Goal: Information Seeking & Learning: Learn about a topic

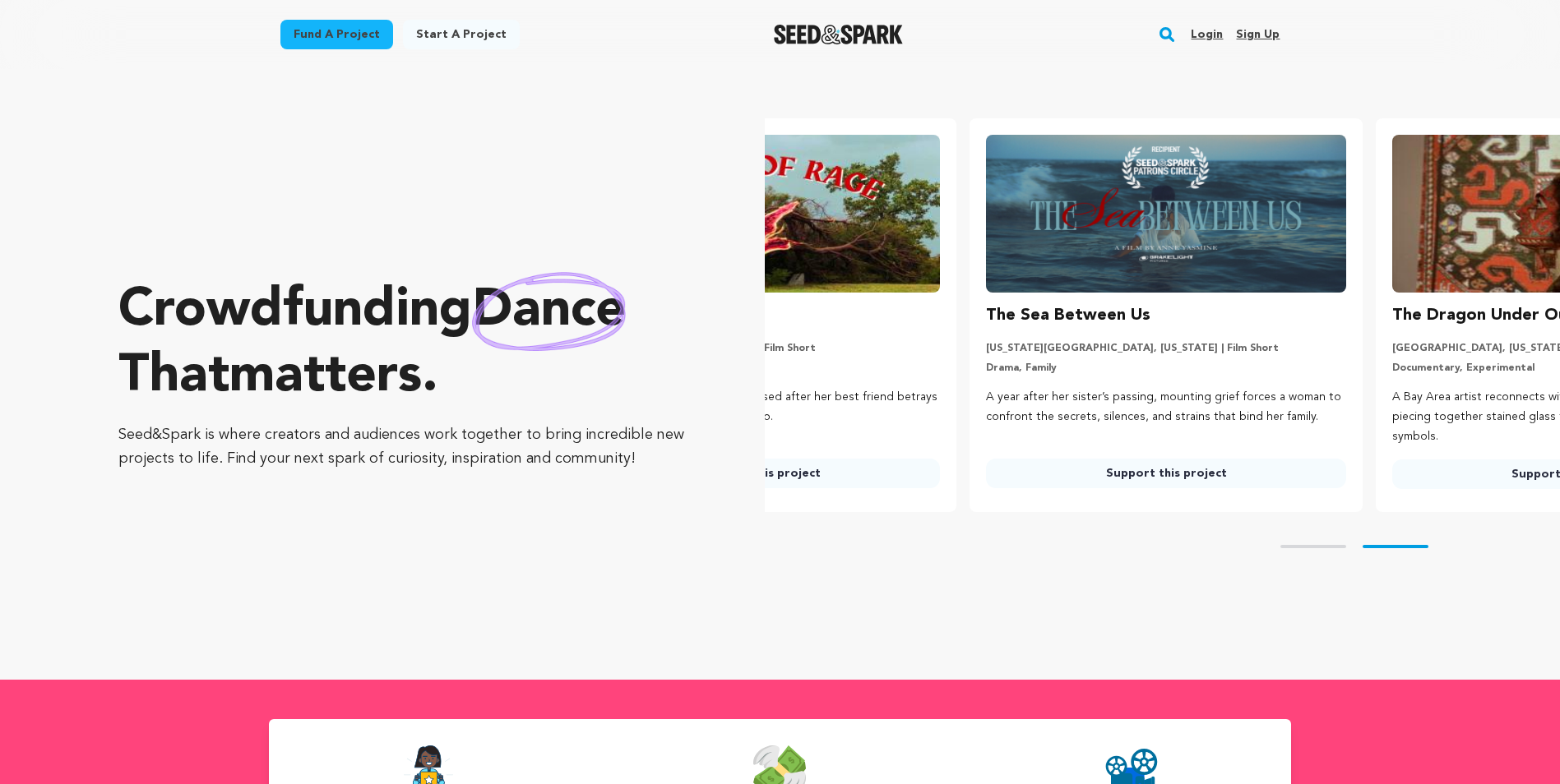
scroll to position [0, 420]
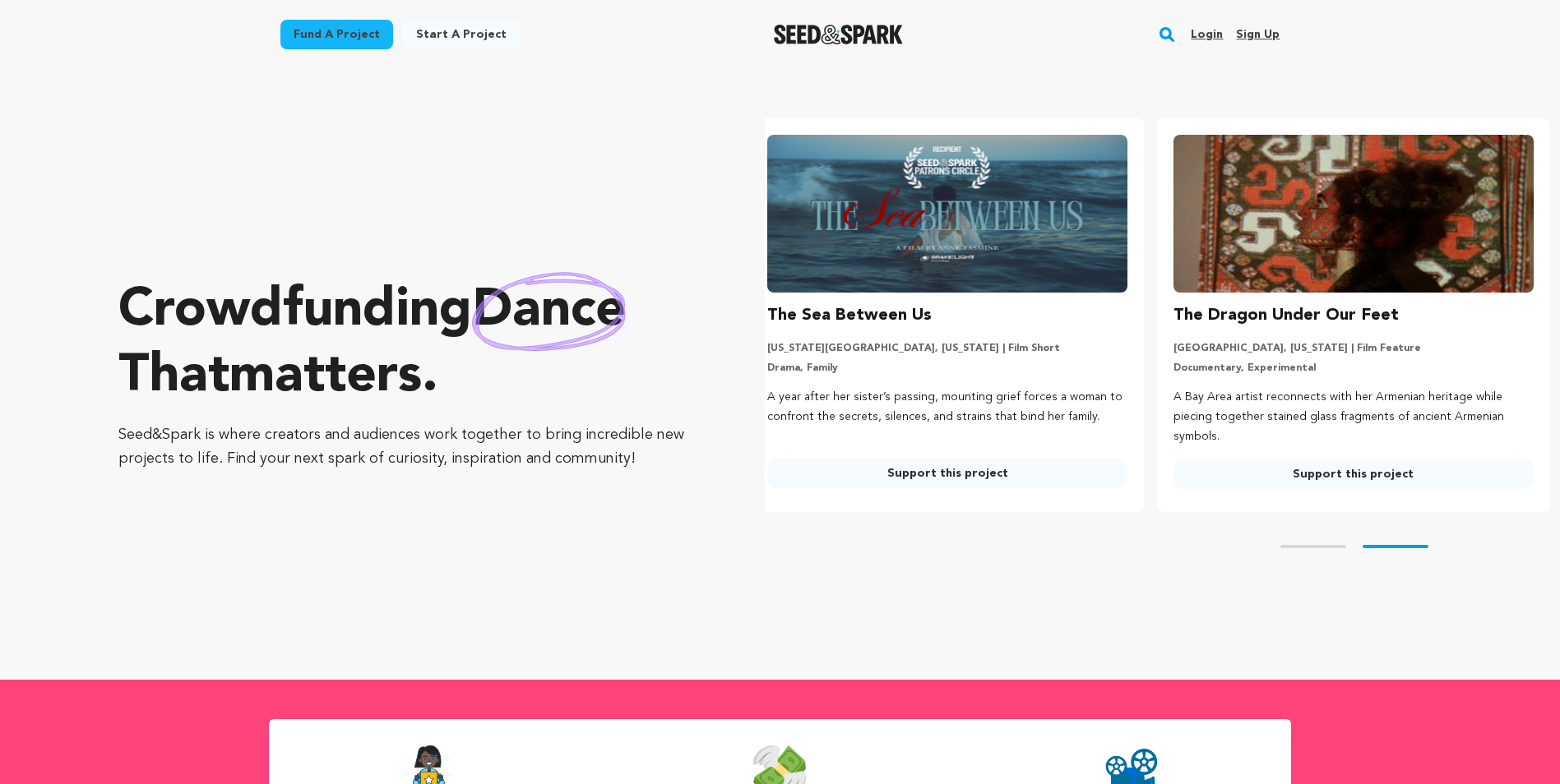
click at [1213, 28] on link "Login" at bounding box center [1207, 34] width 32 height 26
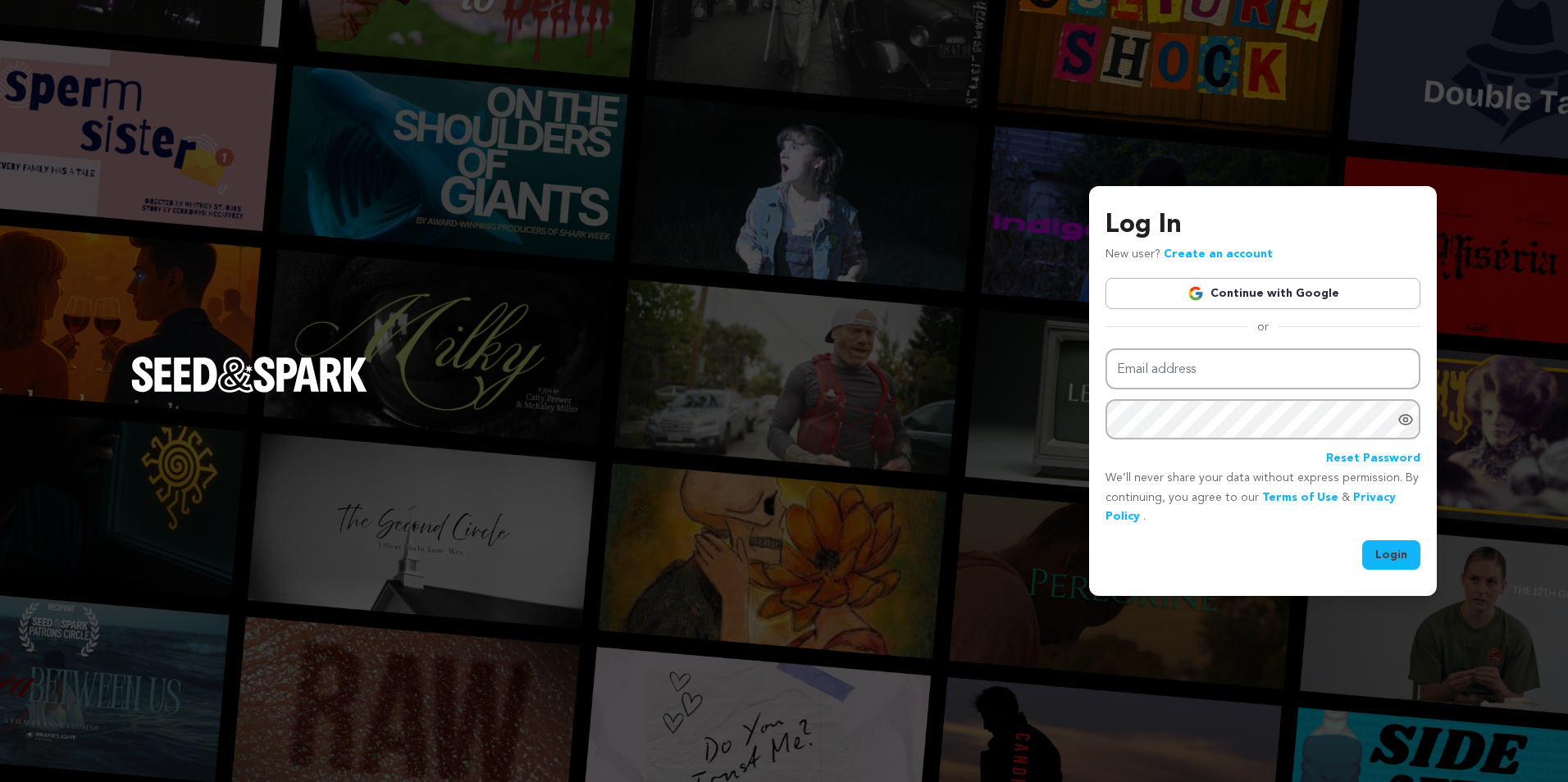
click at [1165, 300] on link "Continue with Google" at bounding box center [1263, 294] width 315 height 32
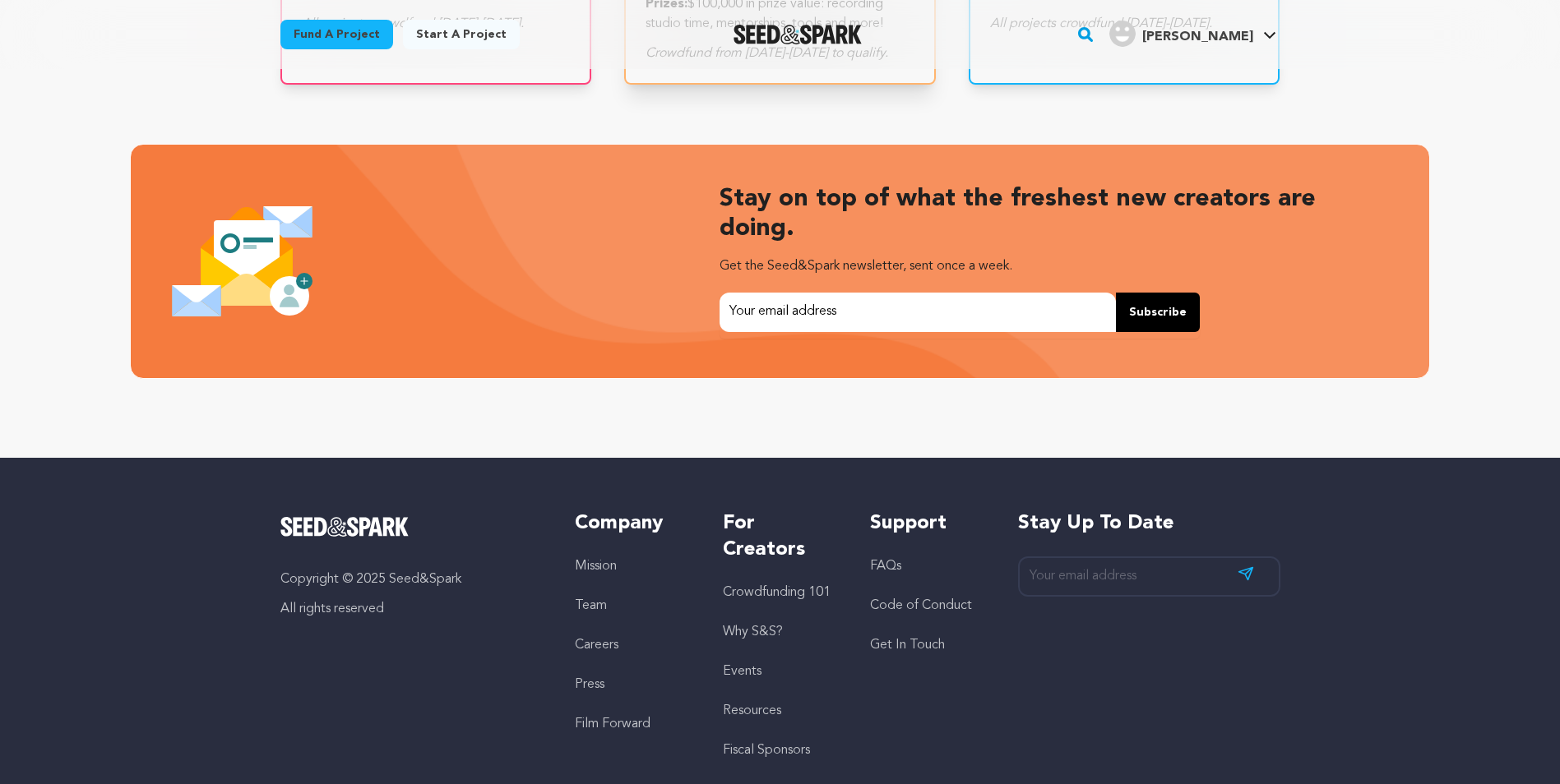
scroll to position [3470, 0]
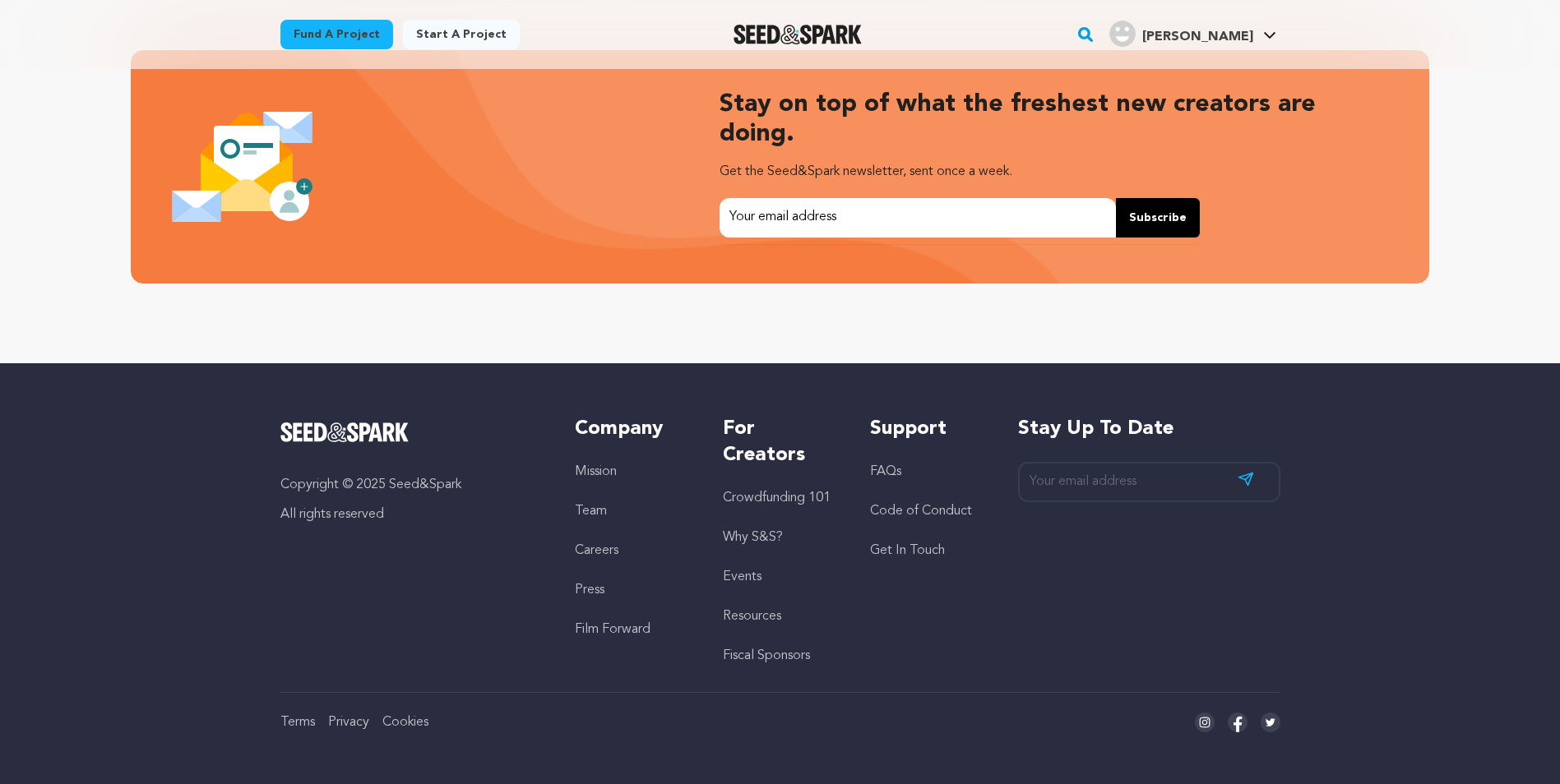
click at [760, 505] on li "Crowdfunding 101" at bounding box center [780, 498] width 115 height 20
click at [754, 497] on link "Crowdfunding 101" at bounding box center [777, 498] width 108 height 13
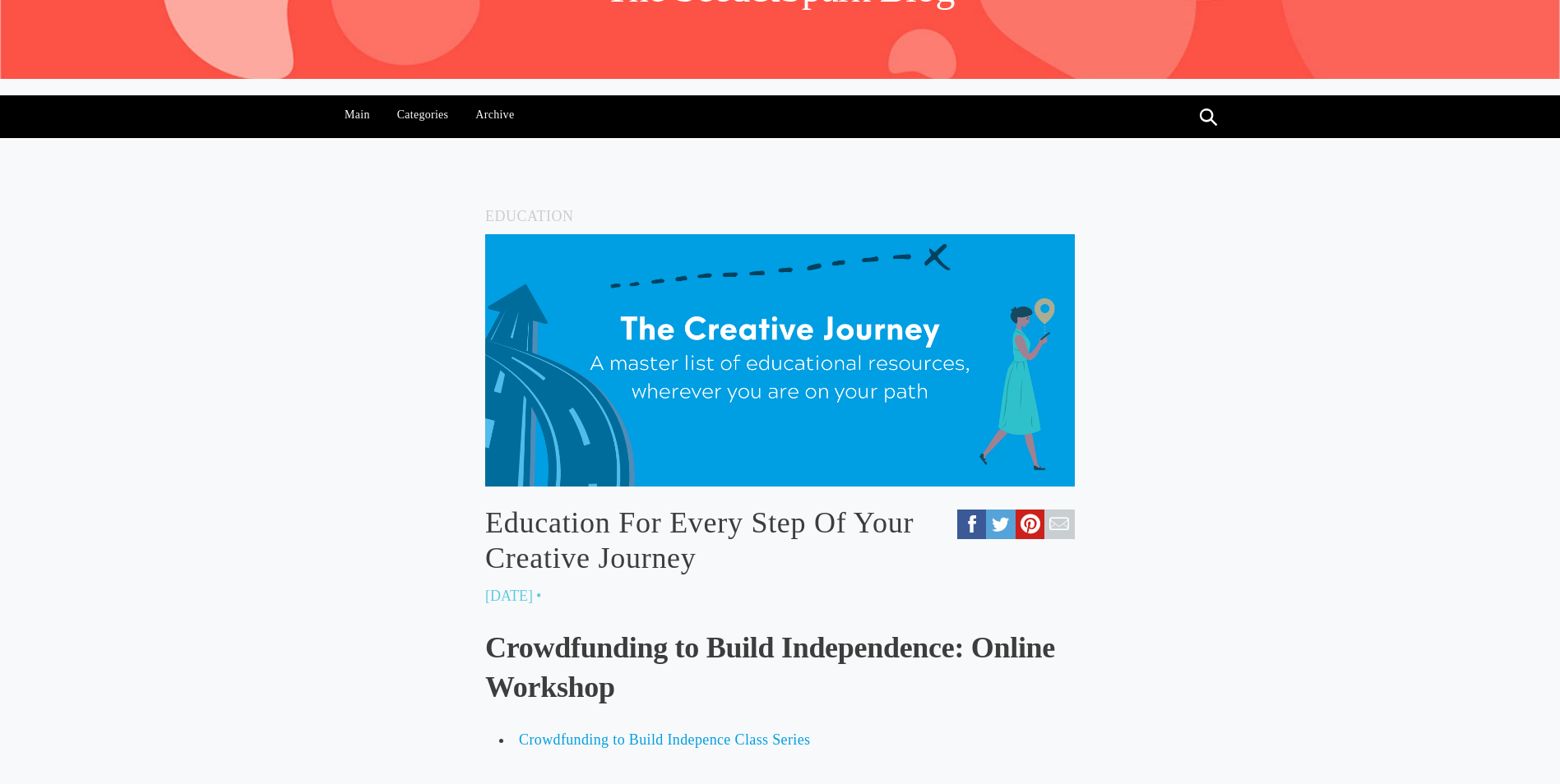
scroll to position [411, 0]
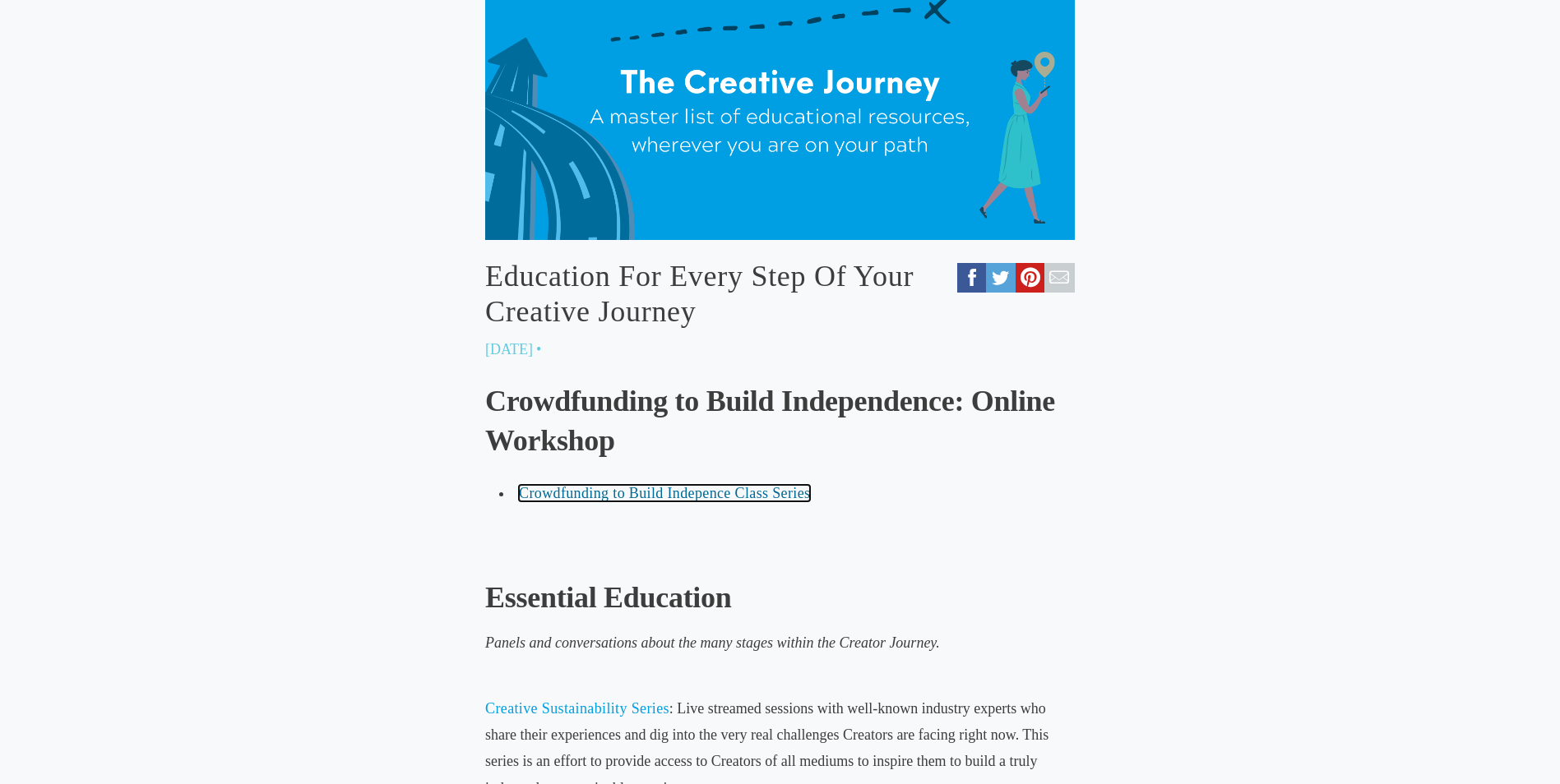
click at [612, 491] on span "Crowdfunding to Build Indepence Class Series" at bounding box center [664, 493] width 291 height 17
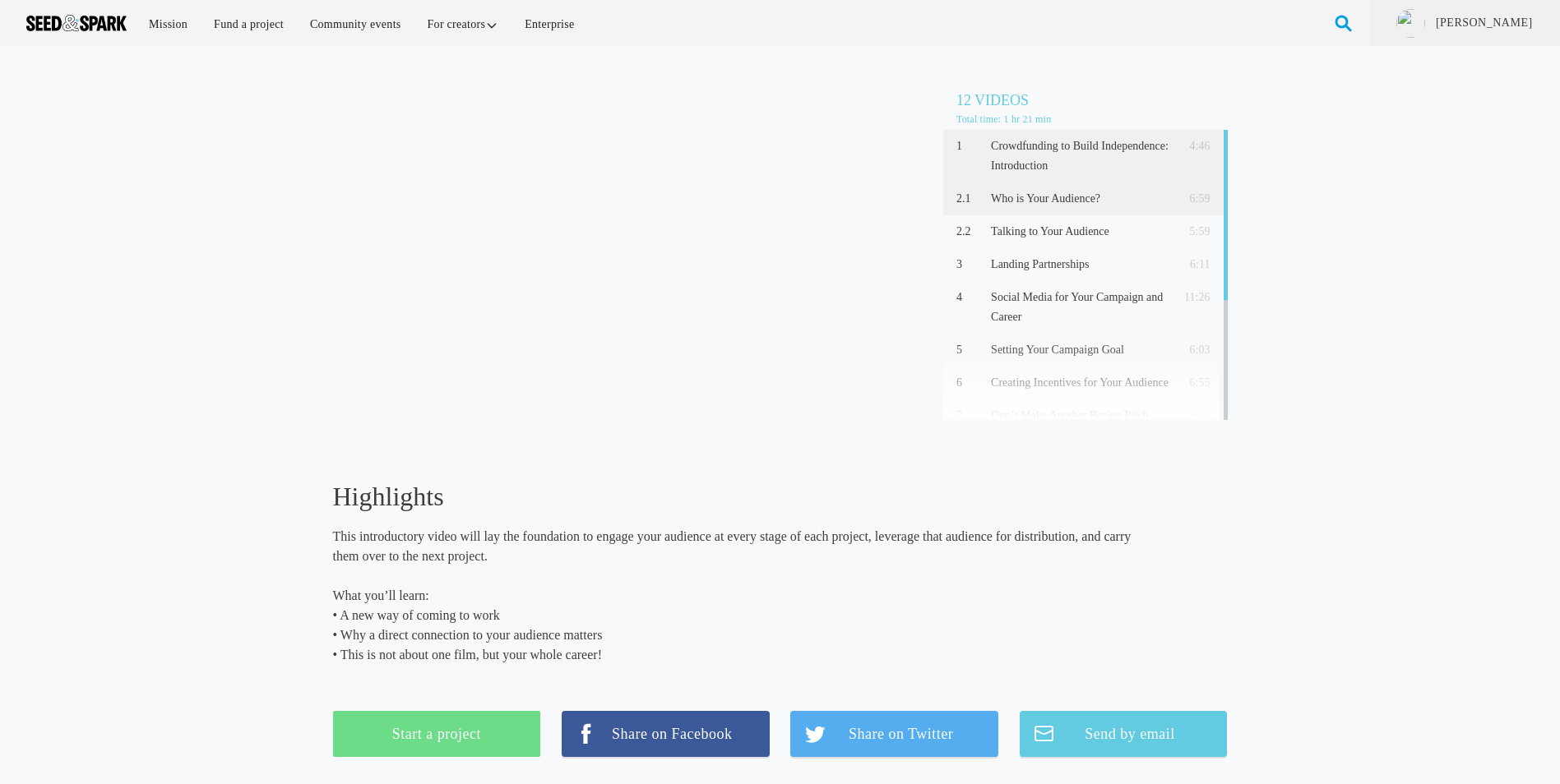
click at [1057, 208] on div "2.1 Who is Your Audience? 6:59" at bounding box center [1084, 199] width 284 height 33
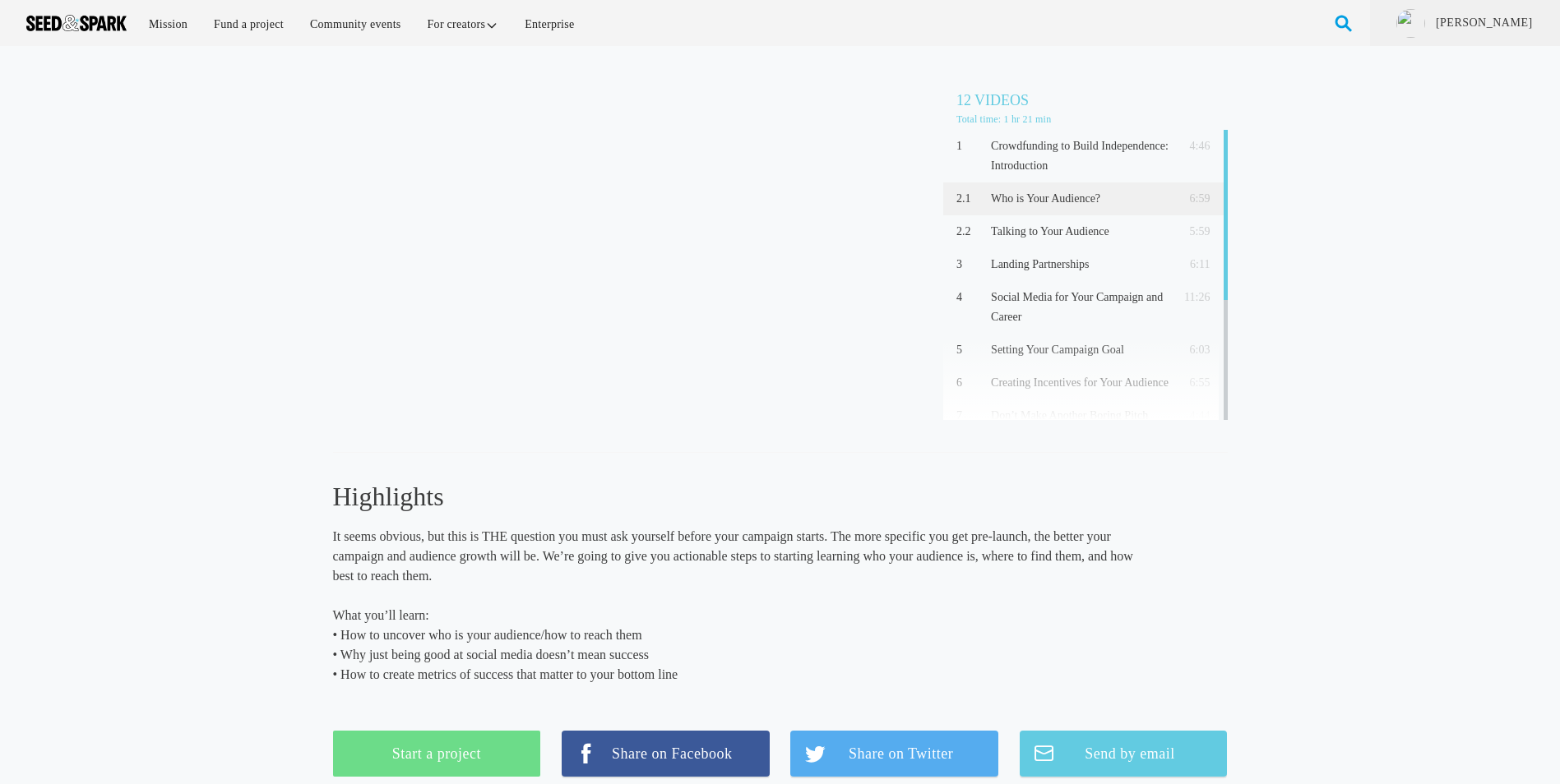
click at [476, 531] on p "It seems obvious, but this is THE question you must ask yourself before your ca…" at bounding box center [735, 556] width 805 height 59
drag, startPoint x: 386, startPoint y: 419, endPoint x: 429, endPoint y: 497, distance: 89.1
click at [429, 497] on h3 "Highlights" at bounding box center [735, 496] width 805 height 34
click at [1050, 235] on p "Talking to Your Audience" at bounding box center [1079, 231] width 178 height 20
click at [553, 540] on p "“Your audience” will be made up of a big group of people who are excited about …" at bounding box center [735, 556] width 805 height 59
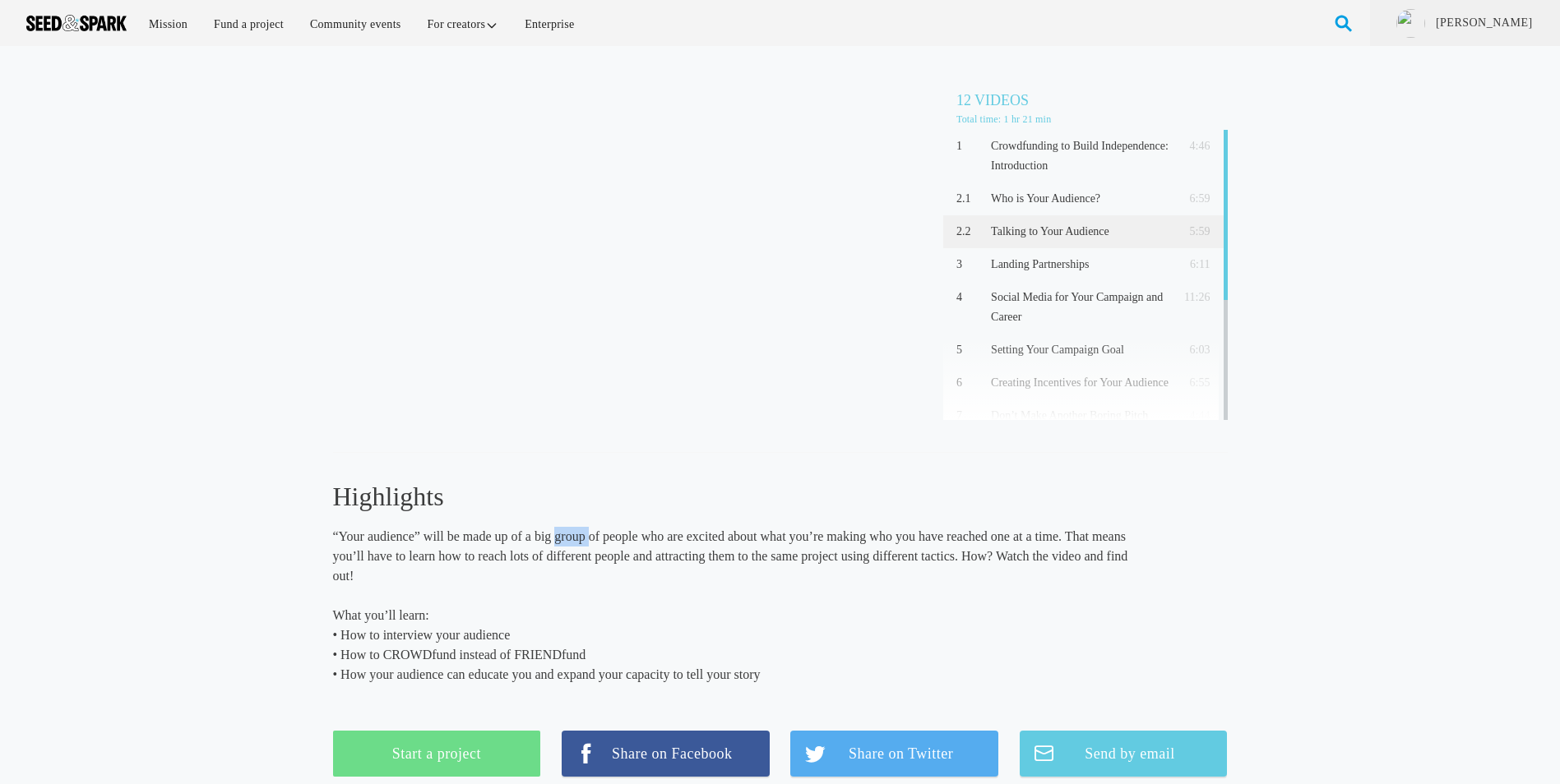
click at [553, 540] on p "“Your audience” will be made up of a big group of people who are excited about …" at bounding box center [735, 556] width 805 height 59
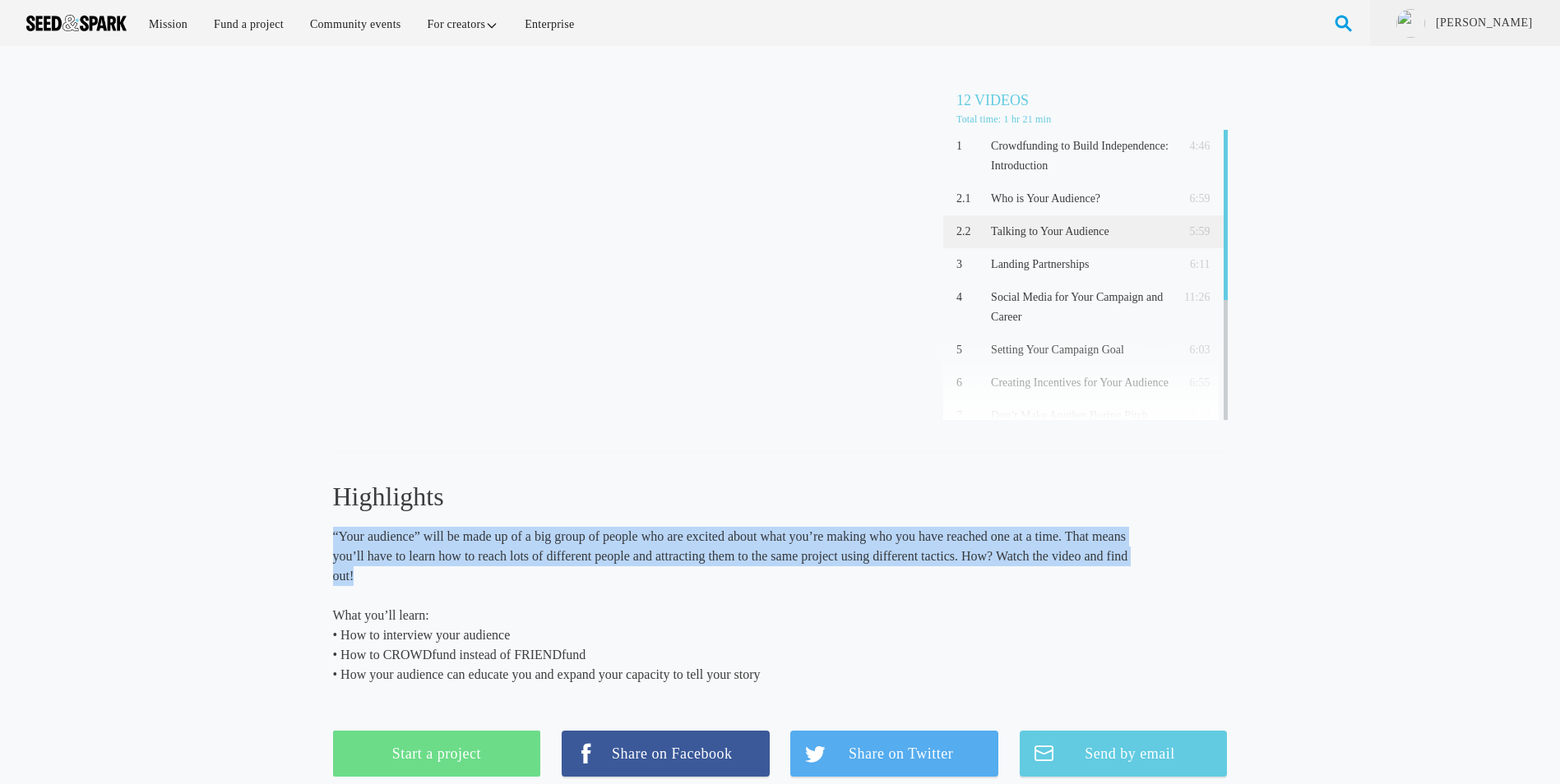
click at [553, 540] on p "“Your audience” will be made up of a big group of people who are excited about …" at bounding box center [735, 556] width 805 height 59
click at [559, 539] on p "“Your audience” will be made up of a big group of people who are excited about …" at bounding box center [735, 556] width 805 height 59
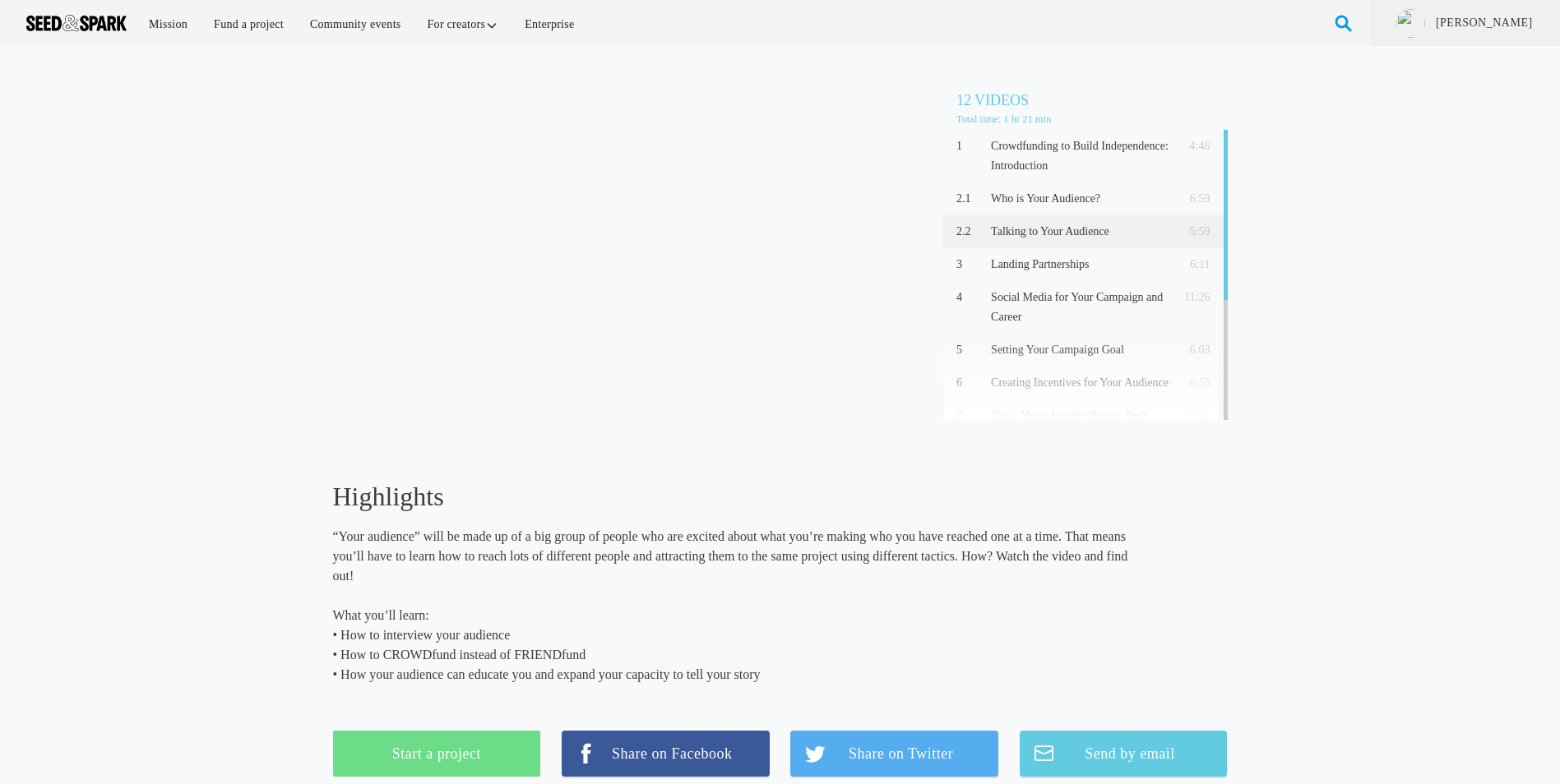
drag, startPoint x: 603, startPoint y: 475, endPoint x: 545, endPoint y: 480, distance: 58.2
click at [545, 480] on h3 "Highlights" at bounding box center [735, 496] width 805 height 34
drag, startPoint x: 467, startPoint y: 123, endPoint x: 517, endPoint y: 164, distance: 64.7
click at [376, 498] on h3 "Highlights" at bounding box center [735, 496] width 805 height 34
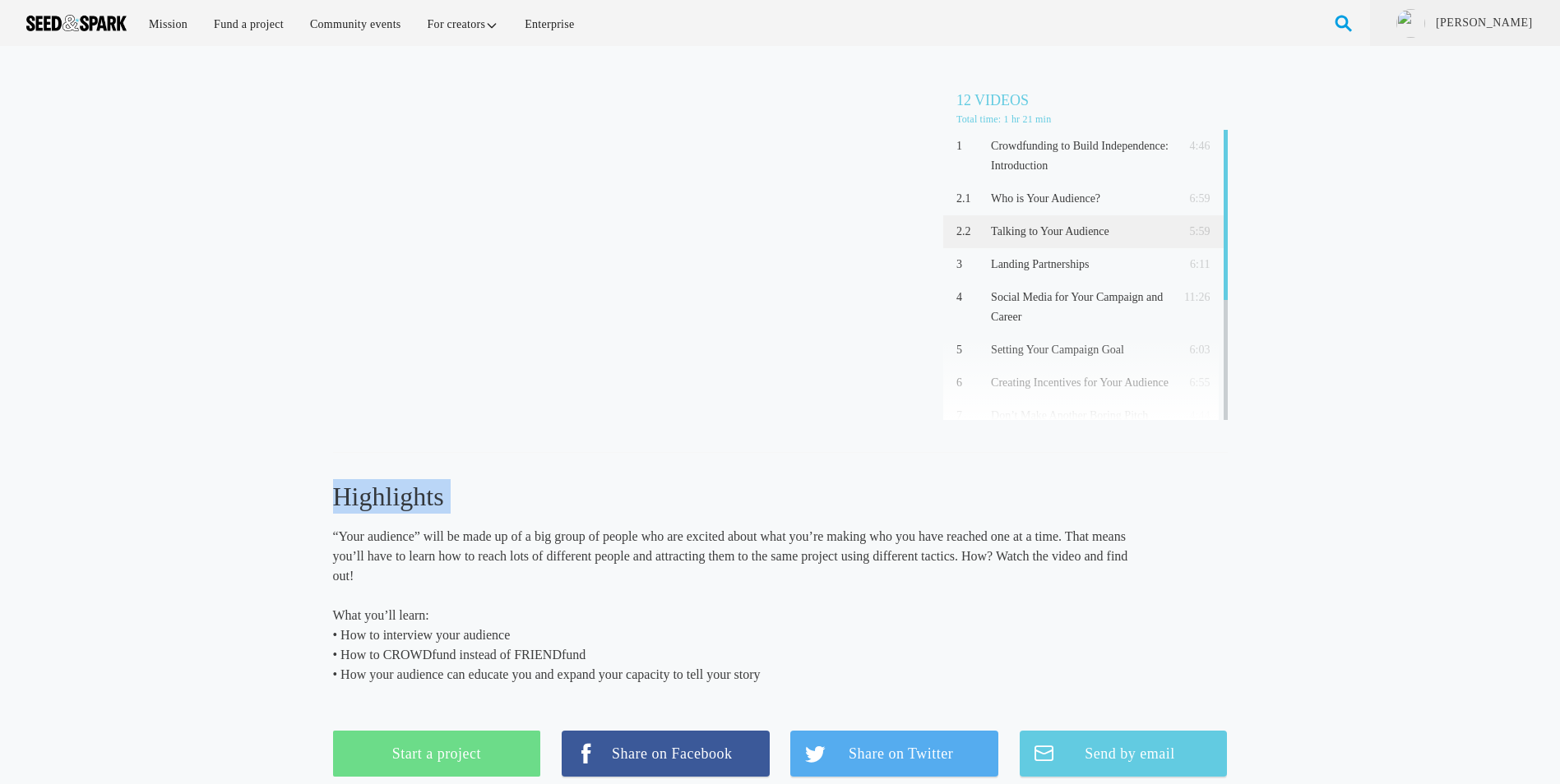
click at [376, 498] on h3 "Highlights" at bounding box center [735, 496] width 805 height 34
click at [328, 482] on div "Talking to Your Audience (5:59) 12 Videos Total time: 1 hr 21 min 1 Crowdfundin…" at bounding box center [780, 428] width 1560 height 731
click at [414, 513] on h3 "Highlights" at bounding box center [735, 496] width 805 height 34
click at [1028, 262] on p "Landing Partnerships" at bounding box center [1079, 264] width 178 height 20
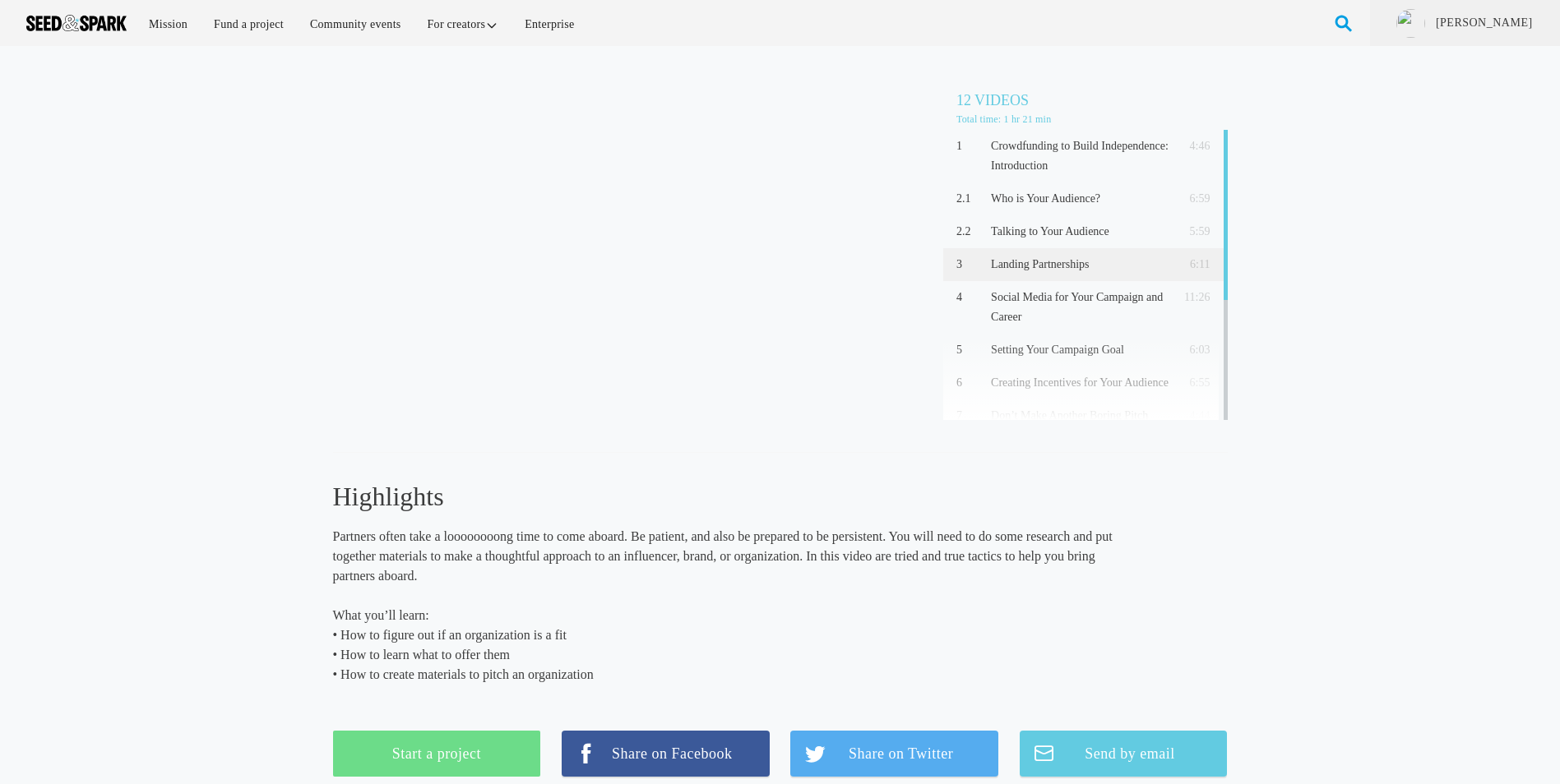
click at [649, 562] on p "Partners often take a loooooooong time to come aboard. Be patient, and also be …" at bounding box center [735, 556] width 805 height 59
click at [642, 566] on p "Partners often take a loooooooong time to come aboard. Be patient, and also be …" at bounding box center [735, 556] width 805 height 59
click at [601, 557] on p "Partners often take a loooooooong time to come aboard. Be patient, and also be …" at bounding box center [735, 556] width 805 height 59
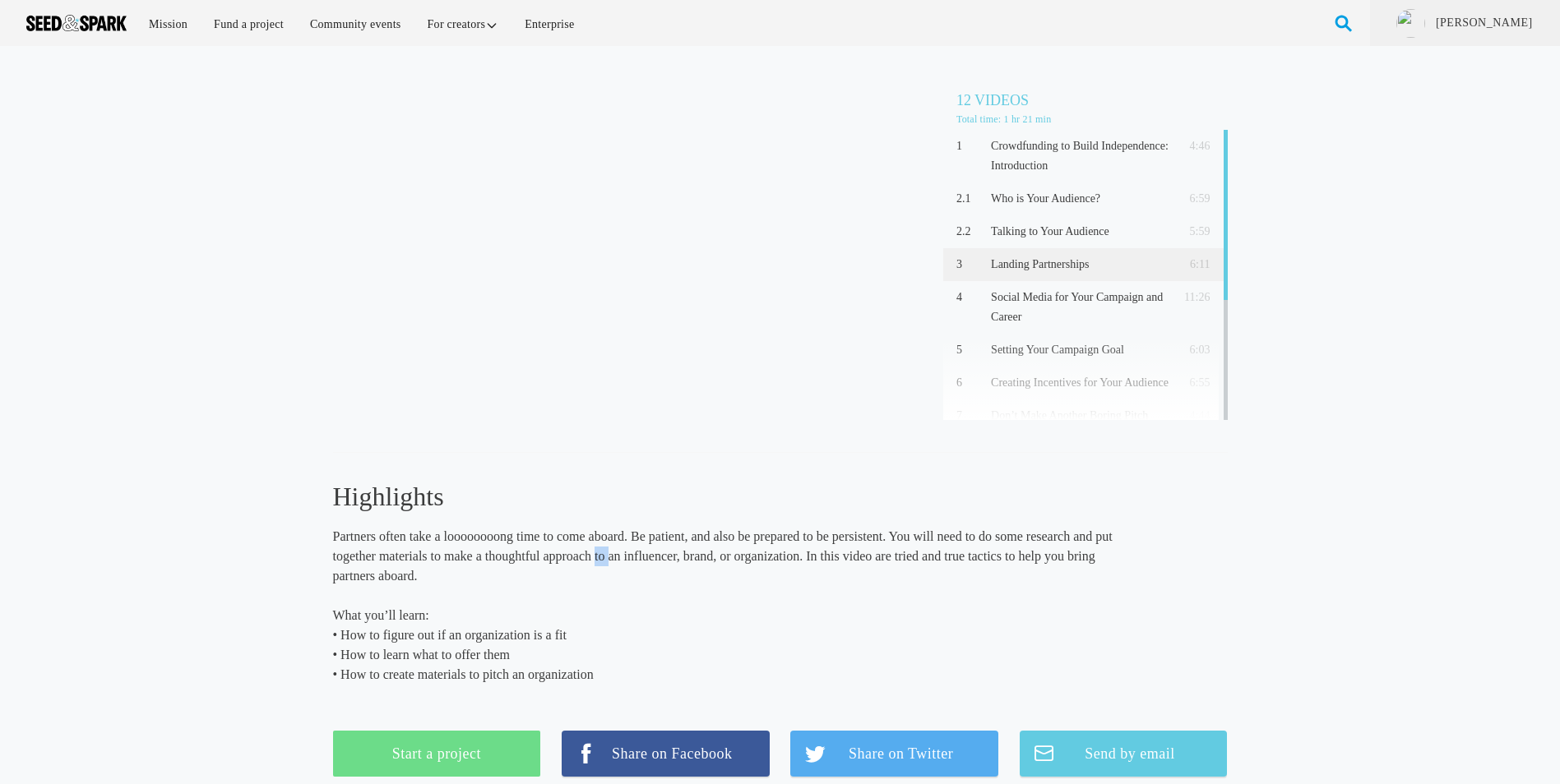
click at [601, 557] on p "Partners often take a loooooooong time to come aboard. Be patient, and also be …" at bounding box center [735, 556] width 805 height 59
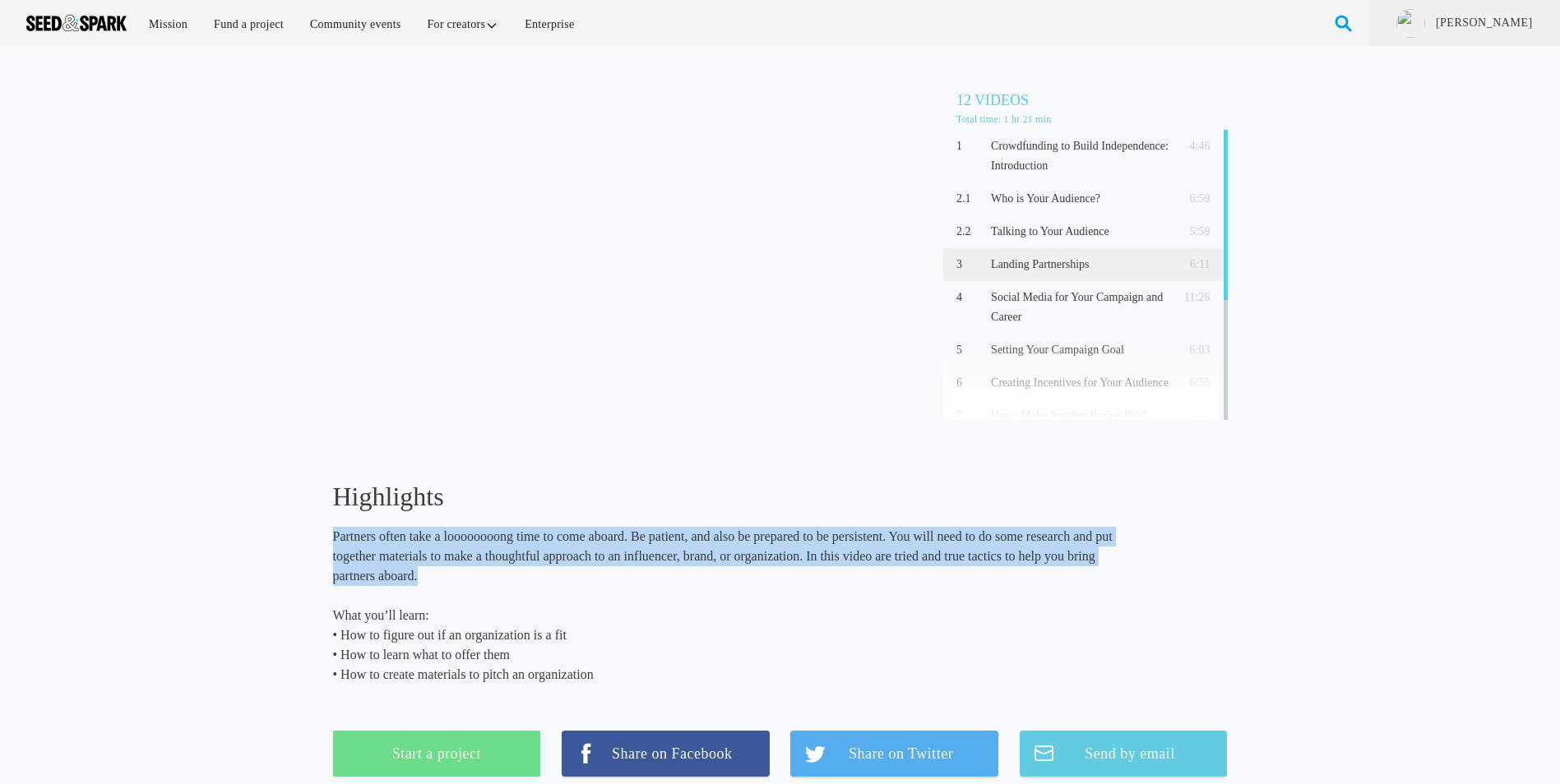
click at [601, 557] on p "Partners often take a loooooooong time to come aboard. Be patient, and also be …" at bounding box center [735, 556] width 805 height 59
drag, startPoint x: 601, startPoint y: 557, endPoint x: 539, endPoint y: 556, distance: 62.0
click at [539, 556] on p "Partners often take a loooooooong time to come aboard. Be patient, and also be …" at bounding box center [735, 556] width 805 height 59
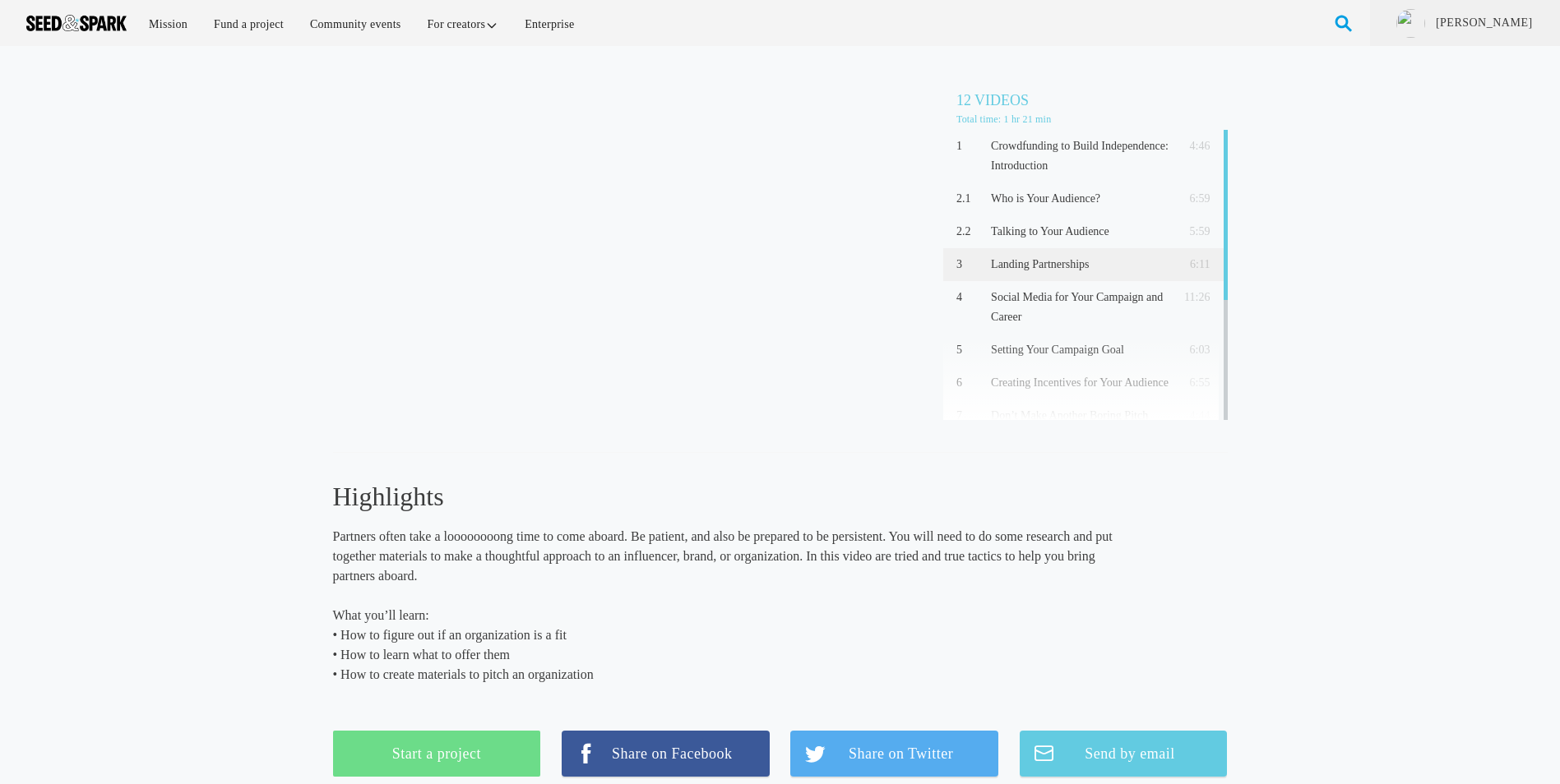
click at [392, 549] on p "Partners often take a loooooooong time to come aboard. Be patient, and also be …" at bounding box center [735, 556] width 805 height 59
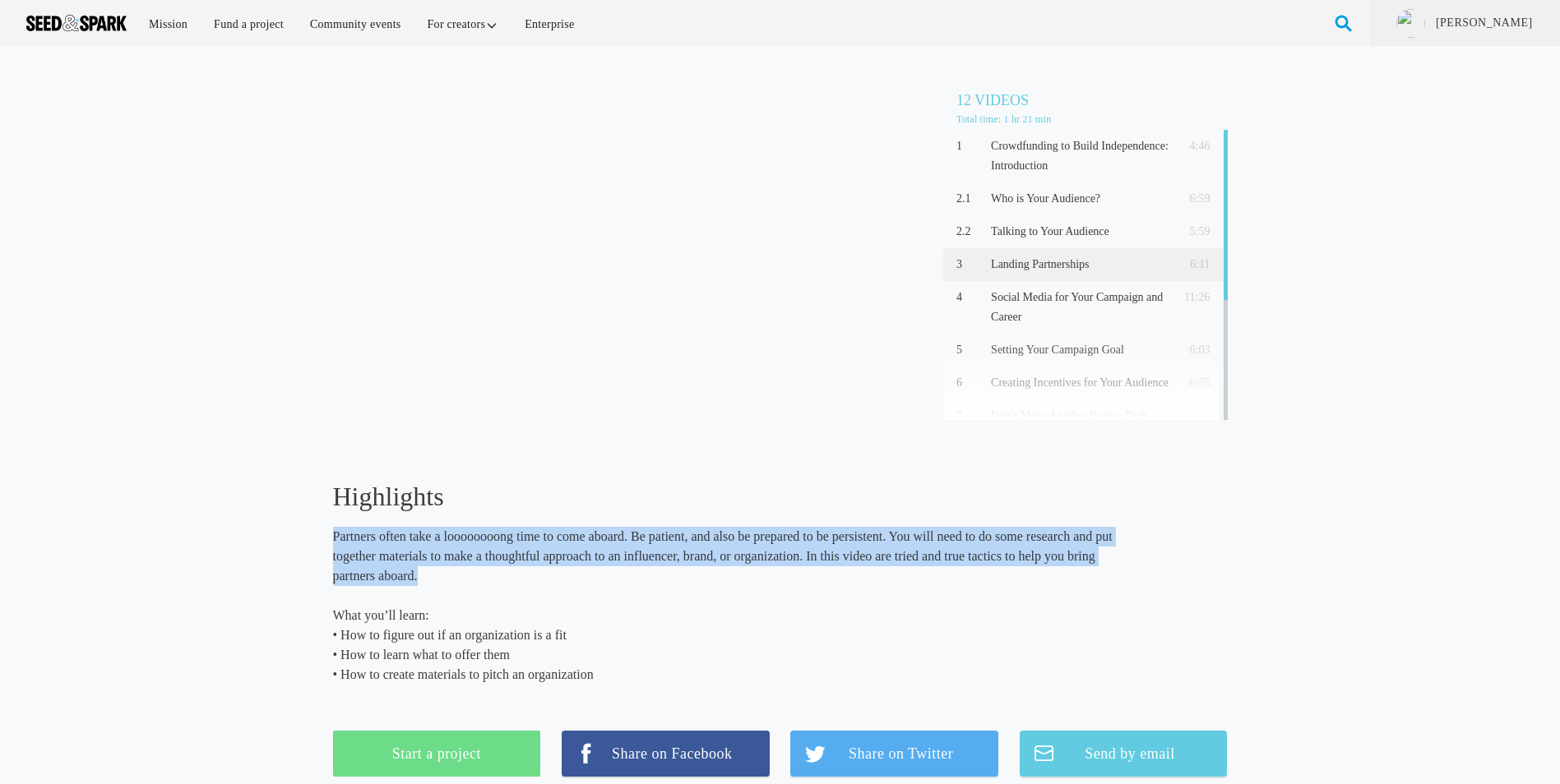
click at [392, 549] on p "Partners often take a loooooooong time to come aboard. Be patient, and also be …" at bounding box center [735, 556] width 805 height 59
drag, startPoint x: 392, startPoint y: 549, endPoint x: 344, endPoint y: 541, distance: 48.7
click at [344, 541] on p "Partners often take a loooooooong time to come aboard. Be patient, and also be …" at bounding box center [735, 556] width 805 height 59
